Goal: Task Accomplishment & Management: Manage account settings

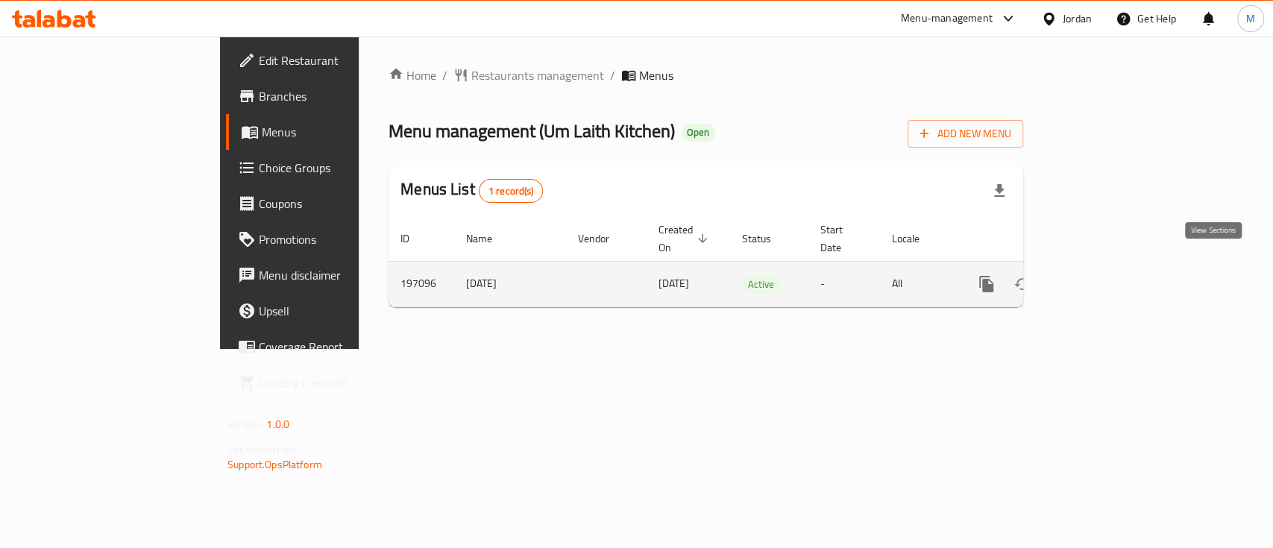
click at [1103, 275] on icon "enhanced table" at bounding box center [1094, 284] width 18 height 18
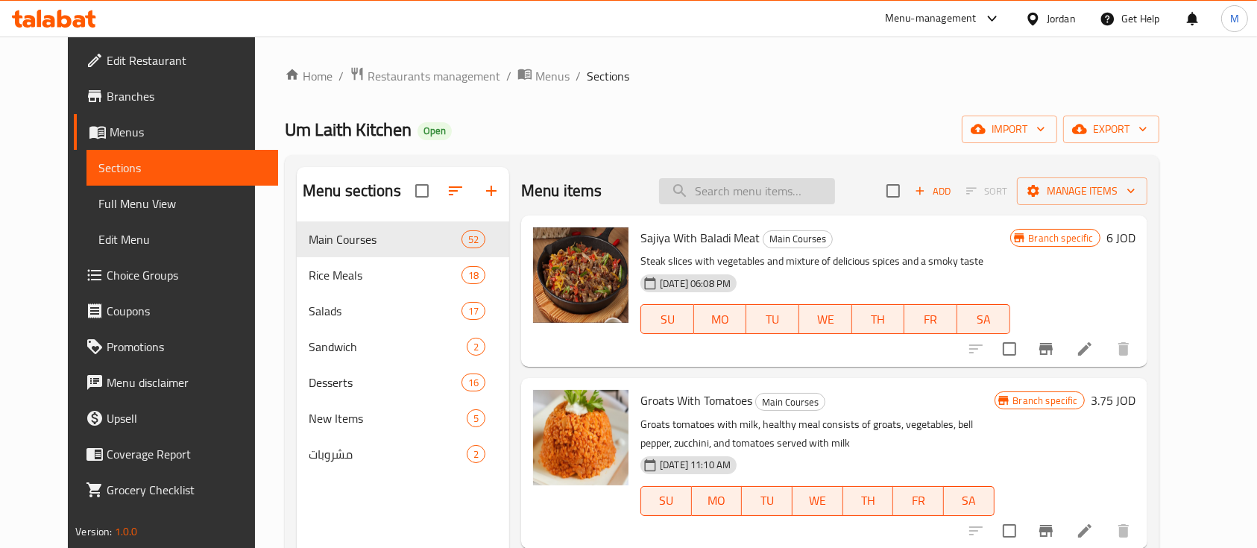
click at [770, 188] on input "search" at bounding box center [747, 191] width 176 height 26
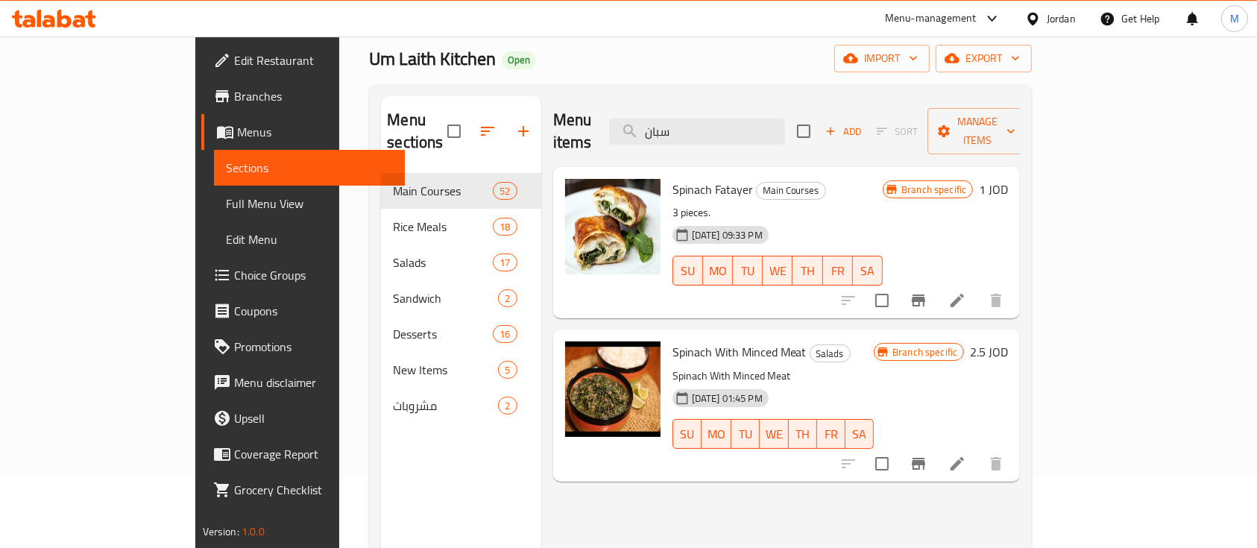
scroll to position [198, 0]
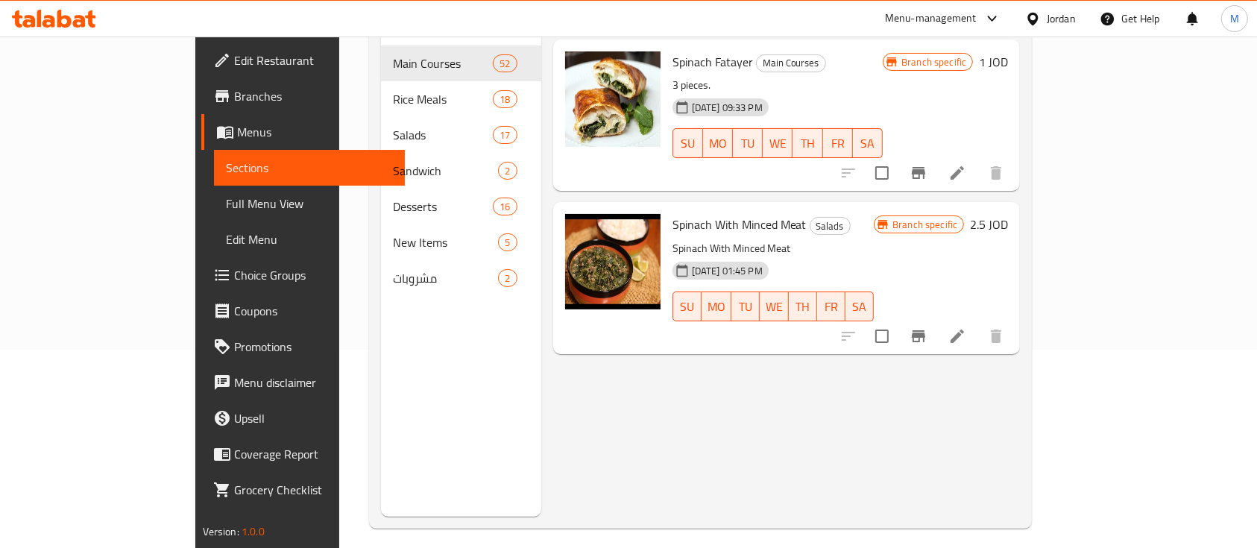
type input "سبان"
click at [673, 213] on span "Spinach With Minced Meat" at bounding box center [740, 224] width 134 height 22
copy h6 "Spinach With Minced Meat"
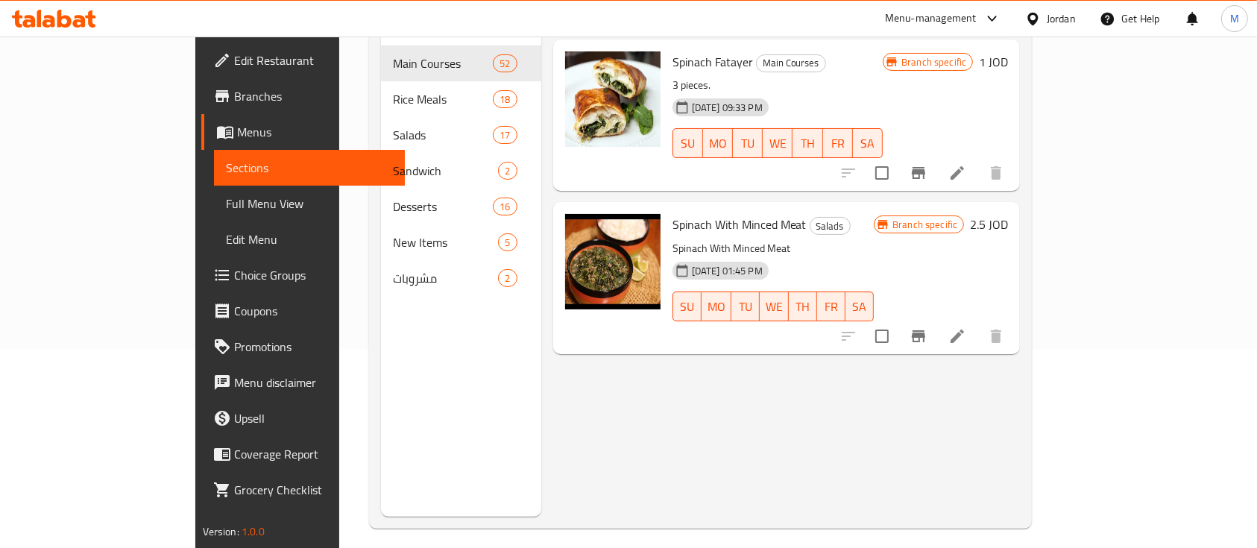
click at [883, 403] on div "Menu items سبان Add Sort Manage items Spinach Fatayer Main Courses 3 pieces. [D…" at bounding box center [780, 243] width 479 height 548
click at [925, 330] on icon "Branch-specific-item" at bounding box center [918, 336] width 13 height 12
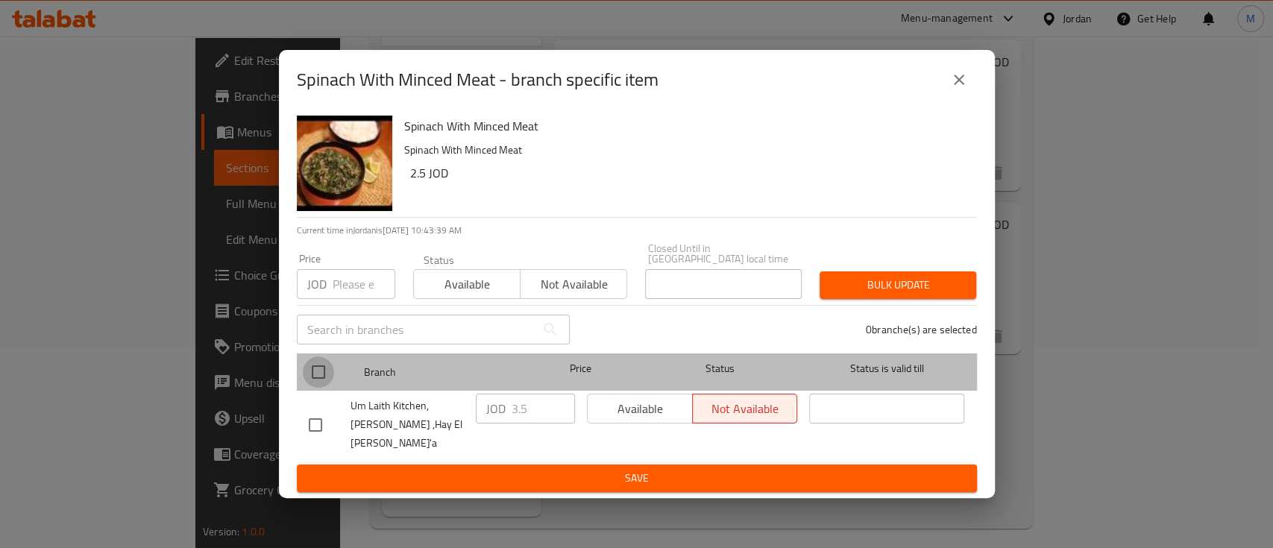
click at [315, 378] on input "checkbox" at bounding box center [318, 371] width 31 height 31
checkbox input "true"
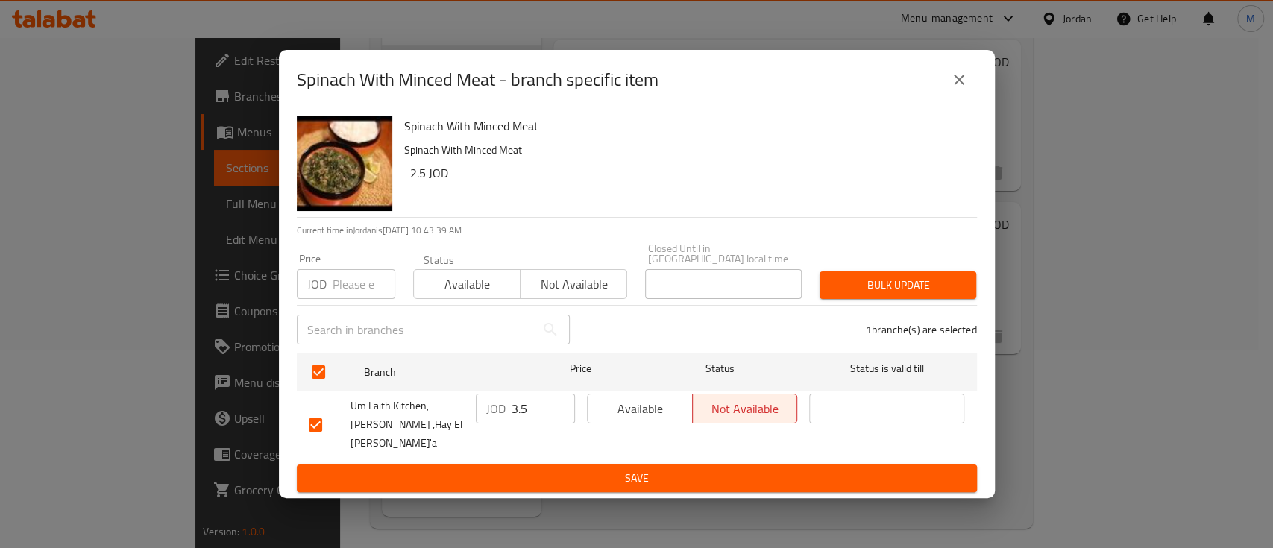
click at [356, 284] on input "number" at bounding box center [364, 284] width 63 height 30
type input "4"
click at [899, 283] on span "Bulk update" at bounding box center [897, 285] width 133 height 19
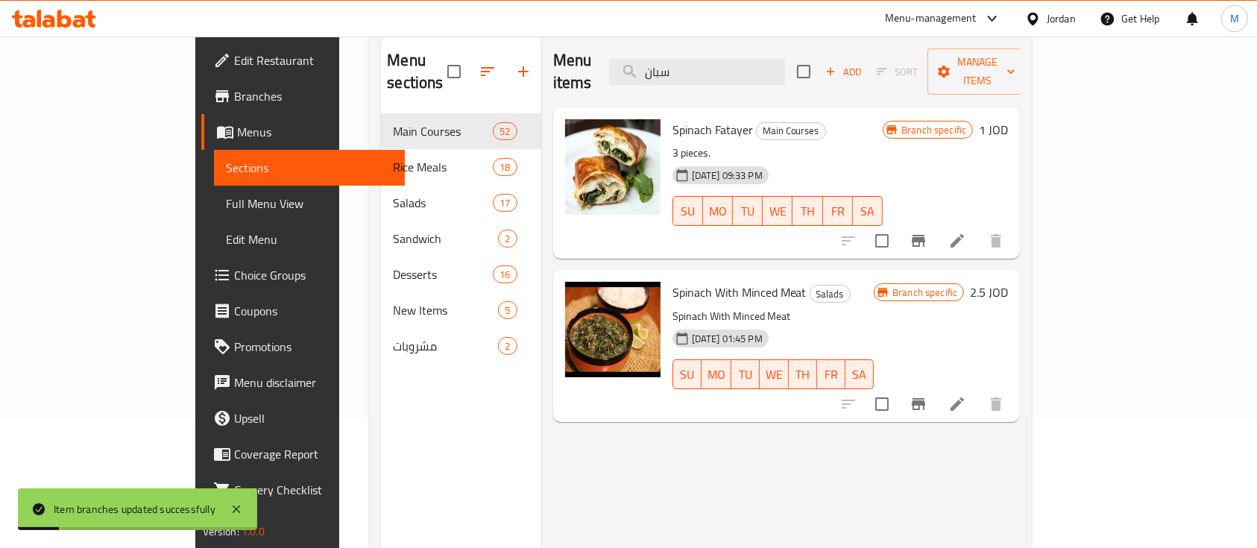
scroll to position [99, 0]
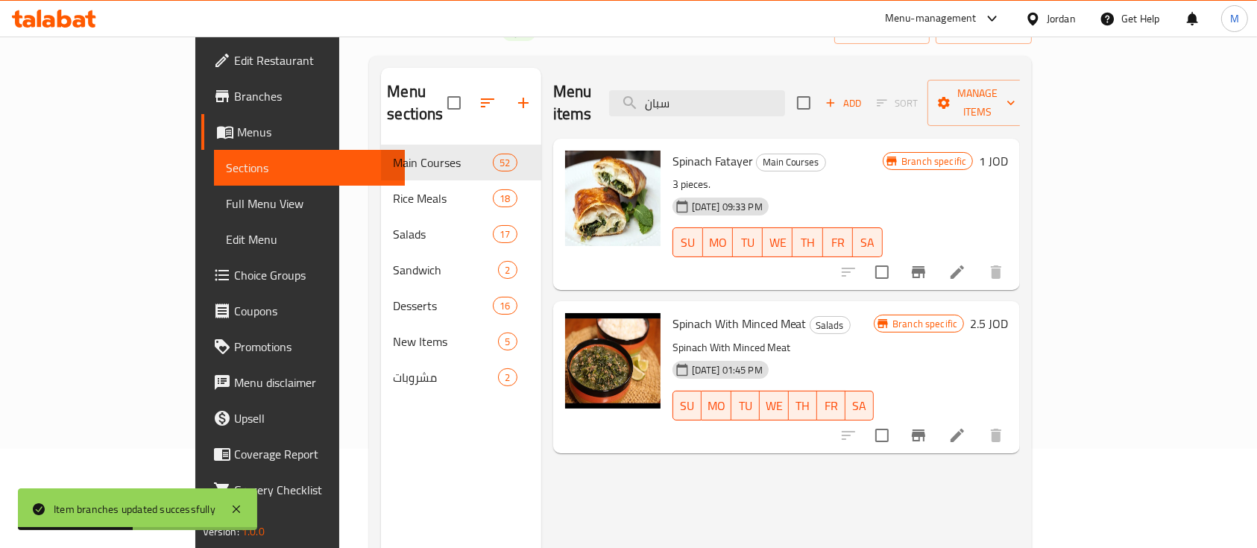
click at [818, 175] on p "3 pieces." at bounding box center [778, 184] width 211 height 19
click at [785, 92] on input "سبان" at bounding box center [697, 103] width 176 height 26
click at [785, 90] on input "سبان" at bounding box center [697, 103] width 176 height 26
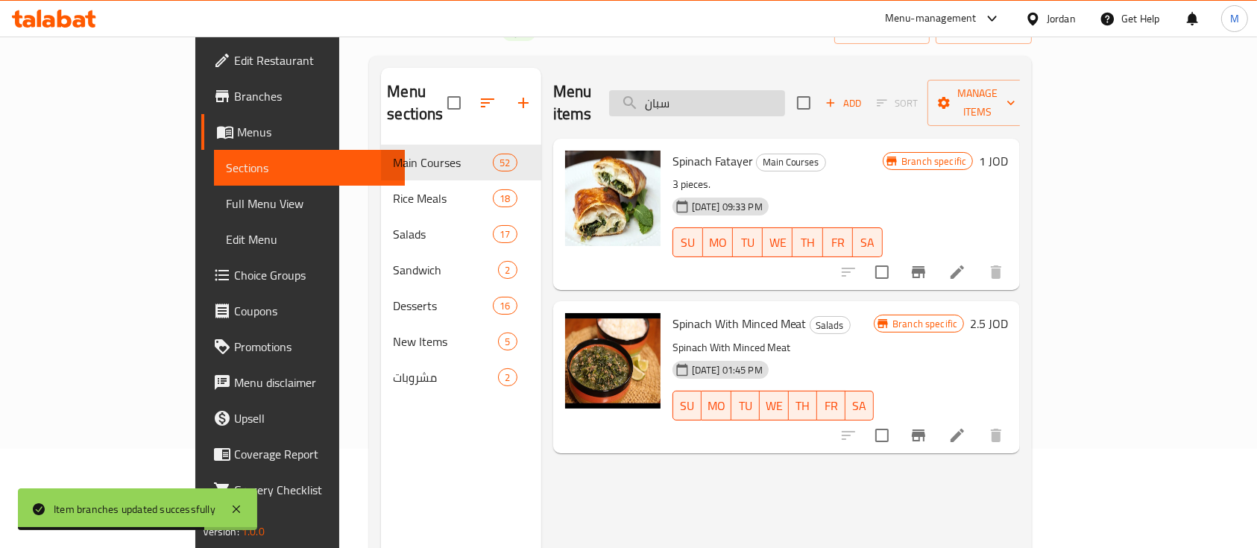
click at [785, 90] on input "سبان" at bounding box center [697, 103] width 176 height 26
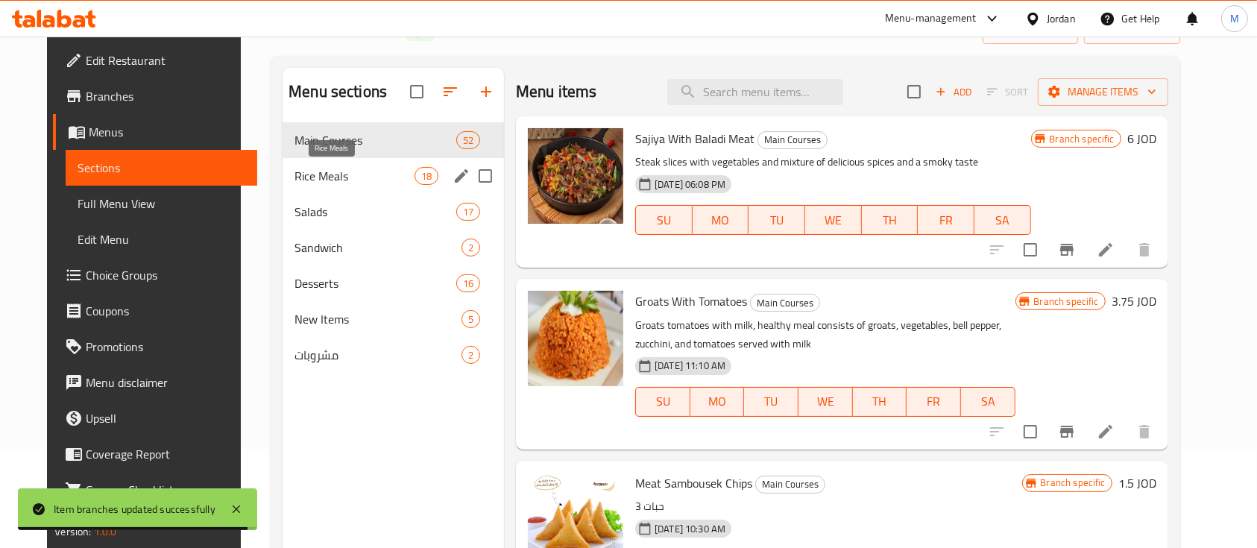
click at [356, 172] on span "Rice Meals" at bounding box center [355, 176] width 120 height 18
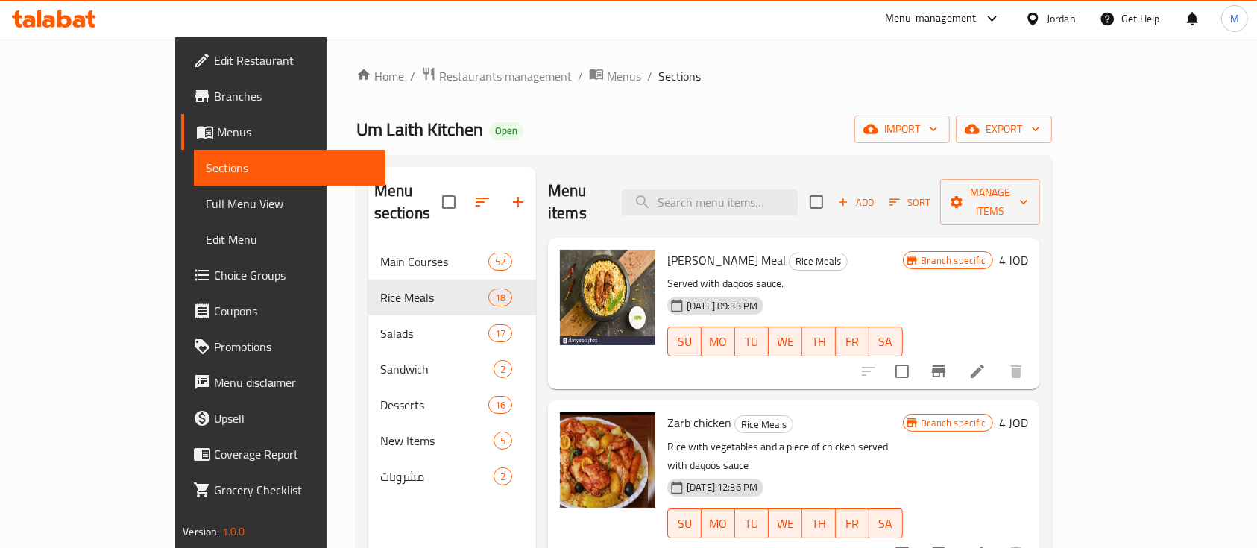
click at [740, 92] on div "Home / Restaurants management / Menus / Sections Um Laith Kitchen Open import e…" at bounding box center [704, 396] width 696 height 661
click at [725, 104] on div "Home / Restaurants management / Menus / Sections Um Laith Kitchen Open import e…" at bounding box center [704, 396] width 696 height 661
click at [708, 95] on div "Home / Restaurants management / Menus / Sections Um Laith Kitchen Open import e…" at bounding box center [704, 396] width 696 height 661
click at [799, 84] on ol "Home / Restaurants management / Menus / Sections" at bounding box center [704, 75] width 696 height 19
click at [678, 114] on div "Home / Restaurants management / Menus / Sections Um Laith Kitchen Open import e…" at bounding box center [704, 396] width 696 height 661
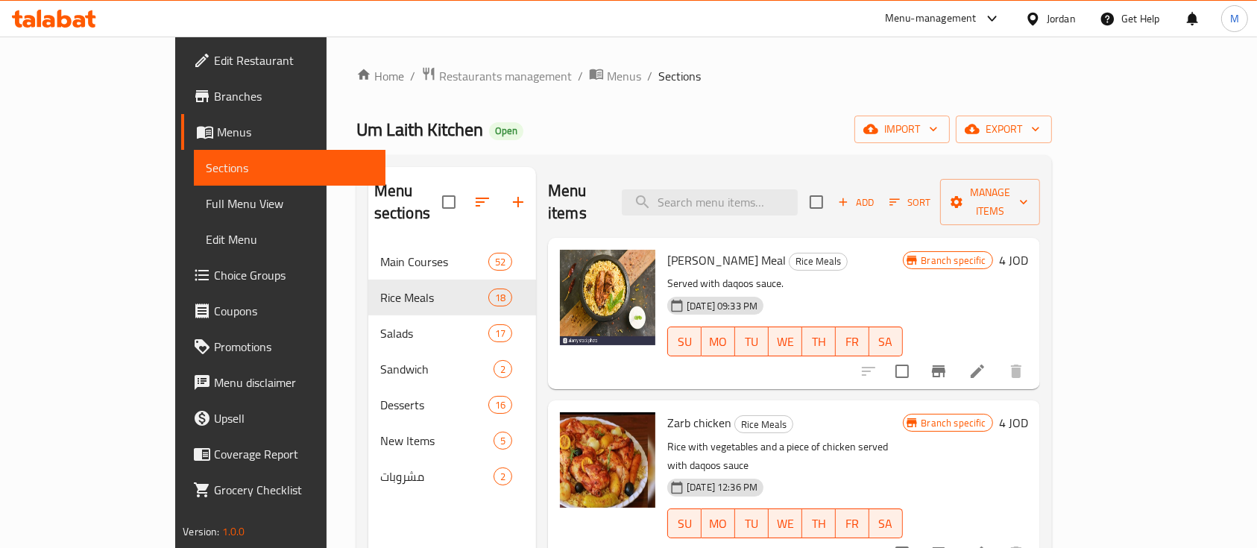
click at [694, 96] on div "Home / Restaurants management / Menus / Sections Um Laith Kitchen Open import e…" at bounding box center [704, 396] width 696 height 661
click at [784, 81] on ol "Home / Restaurants management / Menus / Sections" at bounding box center [704, 75] width 696 height 19
